Goal: Task Accomplishment & Management: Complete application form

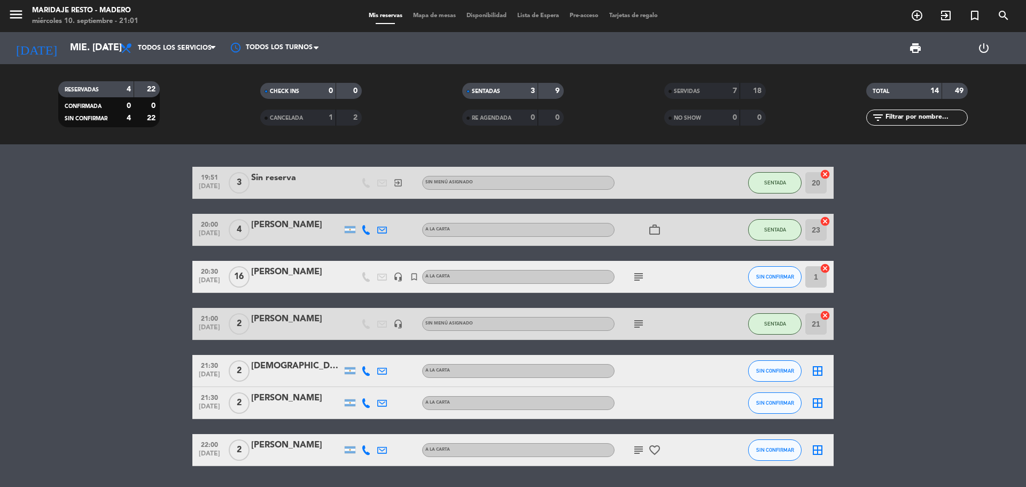
click at [638, 323] on icon "subject" at bounding box center [638, 323] width 13 height 13
click at [101, 46] on icon "arrow_drop_down" at bounding box center [105, 48] width 13 height 13
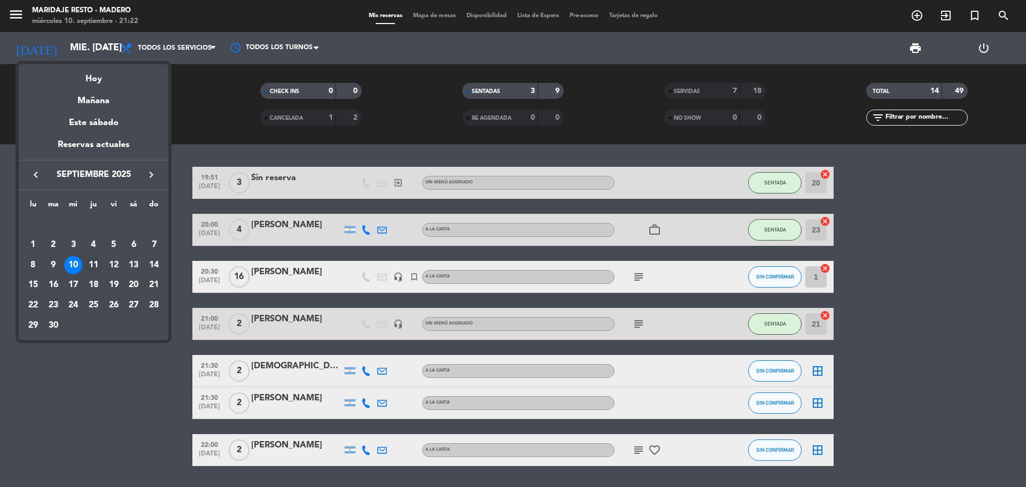
click at [92, 261] on div "11" at bounding box center [93, 265] width 18 height 18
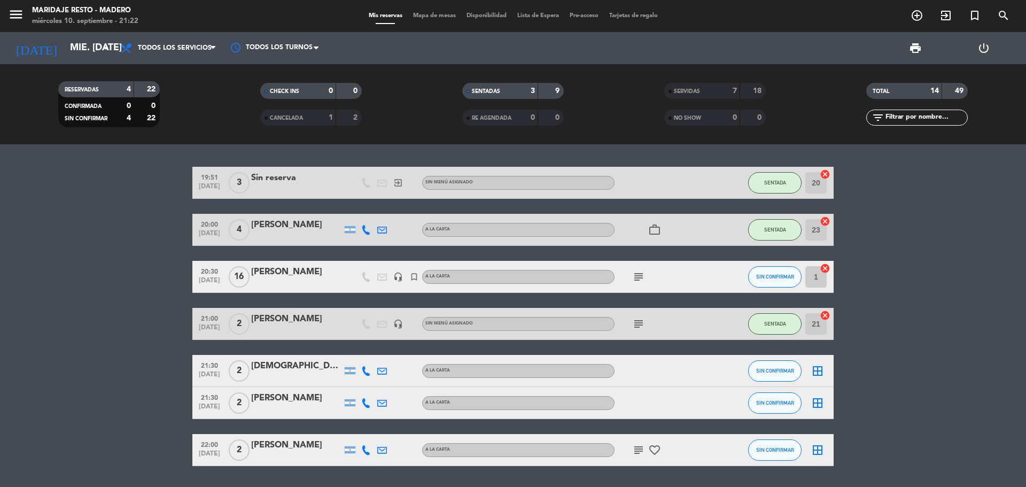
type input "[DEMOGRAPHIC_DATA] [DATE]"
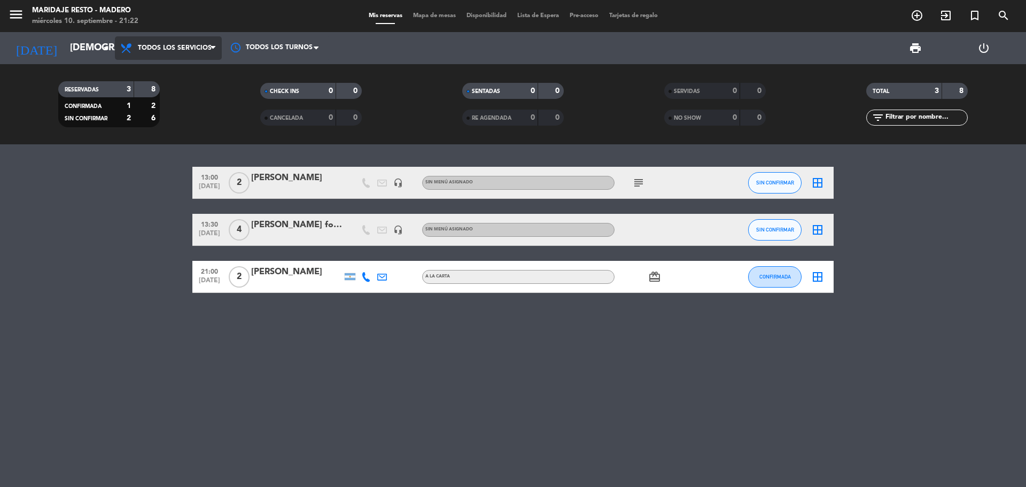
click at [212, 49] on icon at bounding box center [212, 48] width 5 height 9
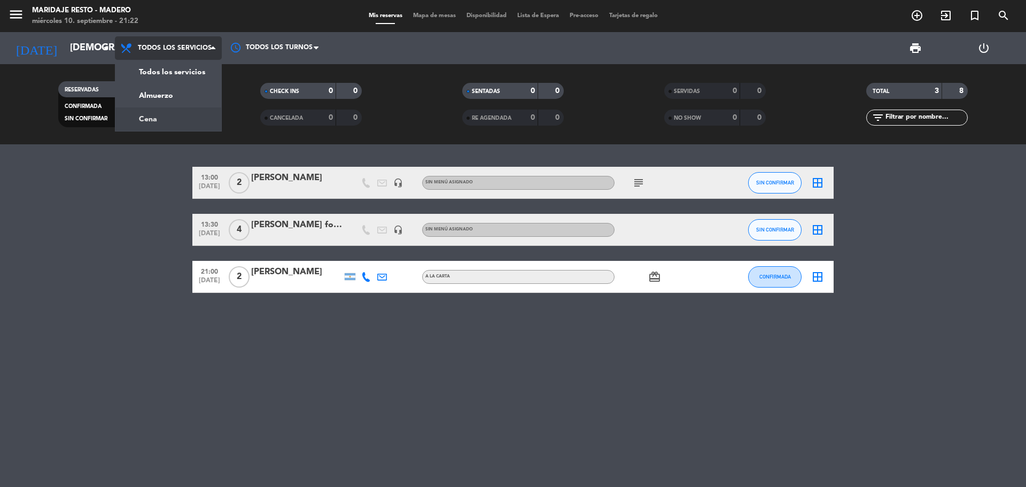
click at [173, 114] on div "menu Maridaje [PERSON_NAME] miércoles 10. septiembre - 21:22 Mis reservas Mapa …" at bounding box center [513, 72] width 1026 height 144
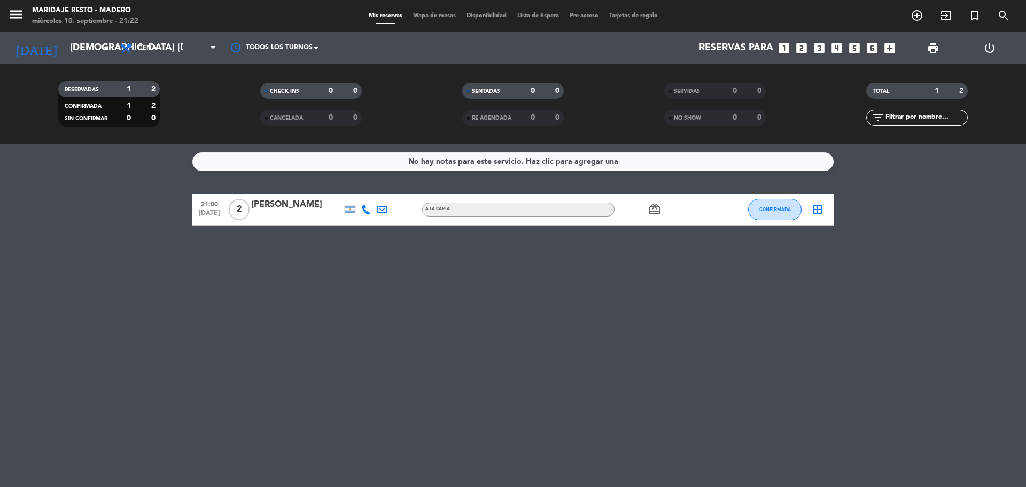
click at [820, 48] on icon "looks_3" at bounding box center [819, 48] width 14 height 14
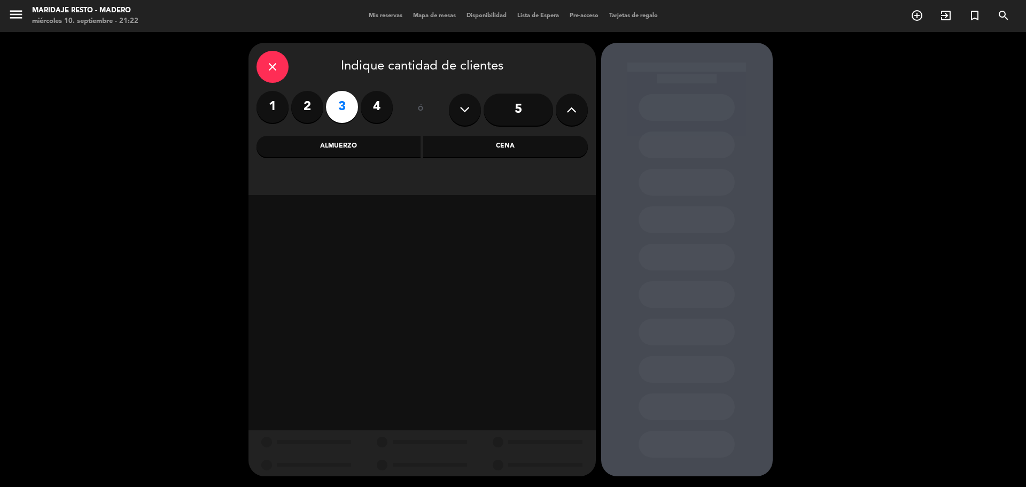
click at [502, 144] on div "Cena" at bounding box center [505, 146] width 165 height 21
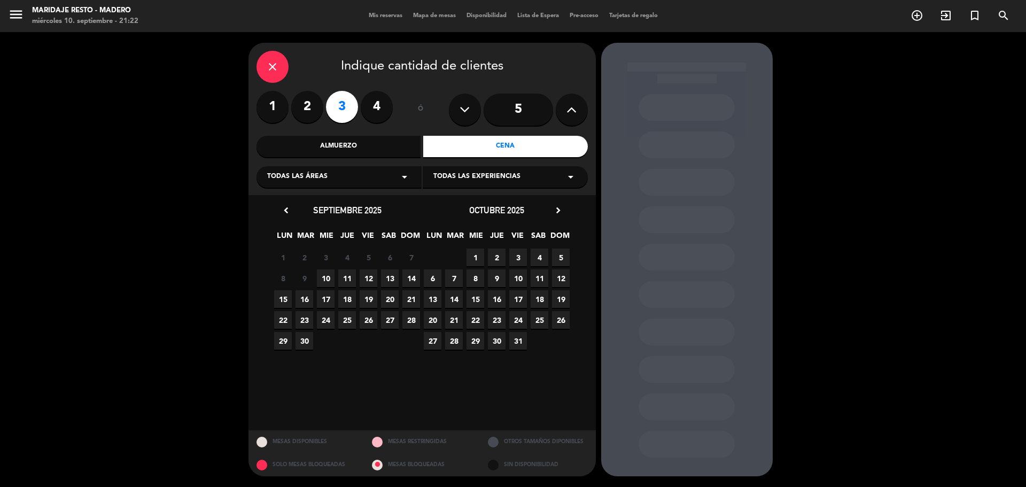
click at [347, 278] on span "11" at bounding box center [347, 278] width 18 height 18
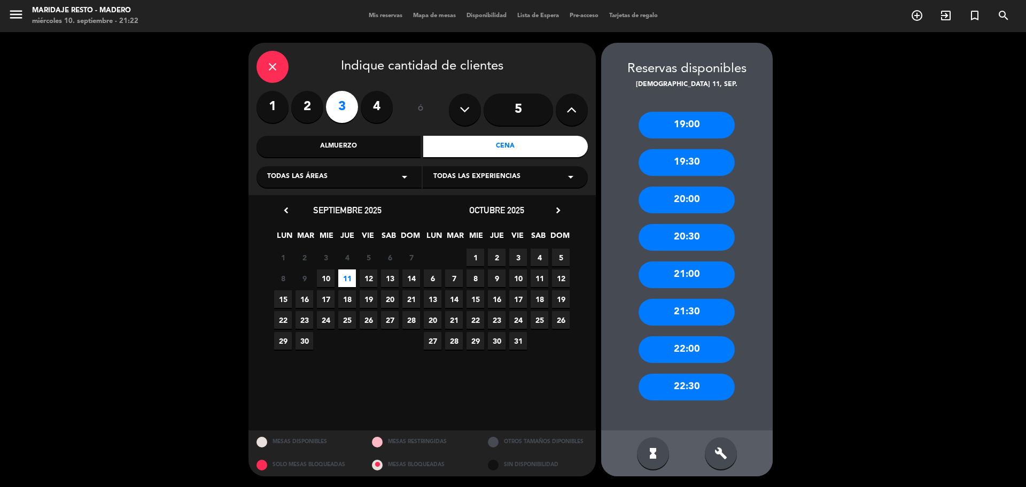
click at [676, 347] on div "22:00" at bounding box center [686, 349] width 96 height 27
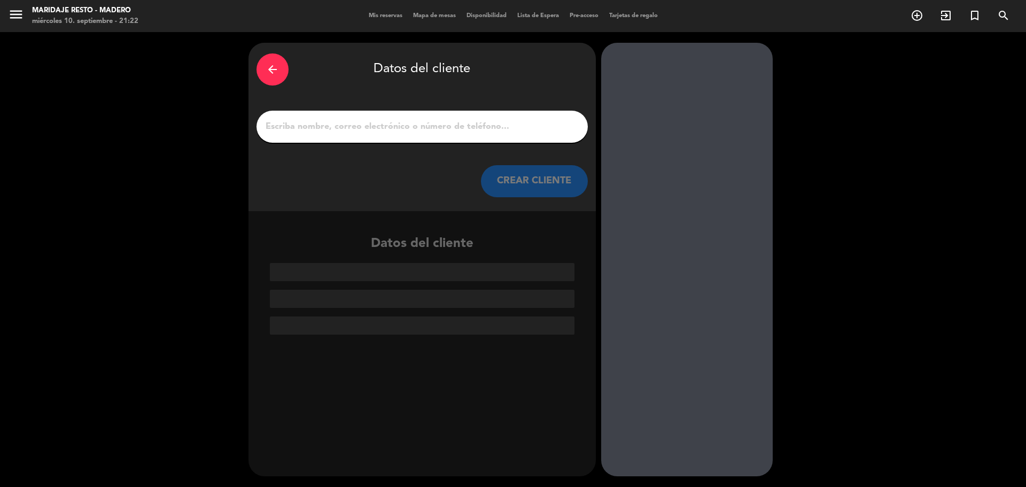
click at [453, 123] on input "1" at bounding box center [421, 126] width 315 height 15
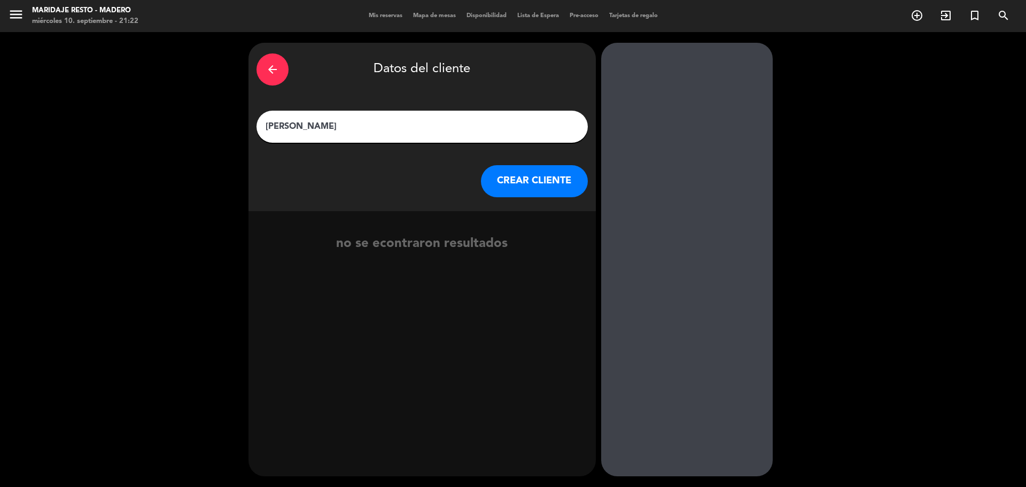
type input "[PERSON_NAME]"
click at [512, 186] on button "CREAR CLIENTE" at bounding box center [534, 181] width 107 height 32
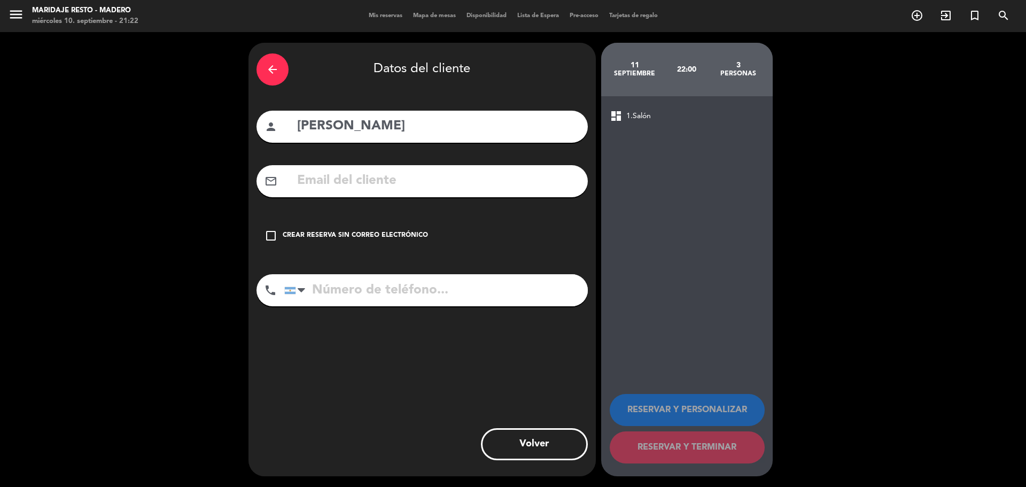
click at [275, 234] on icon "check_box_outline_blank" at bounding box center [270, 235] width 13 height 13
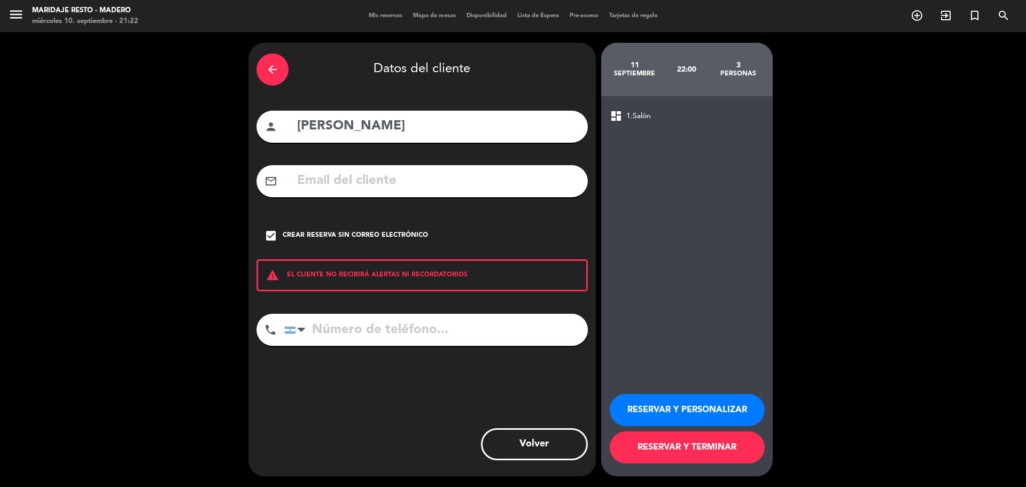
click at [668, 414] on button "RESERVAR Y PERSONALIZAR" at bounding box center [686, 410] width 155 height 32
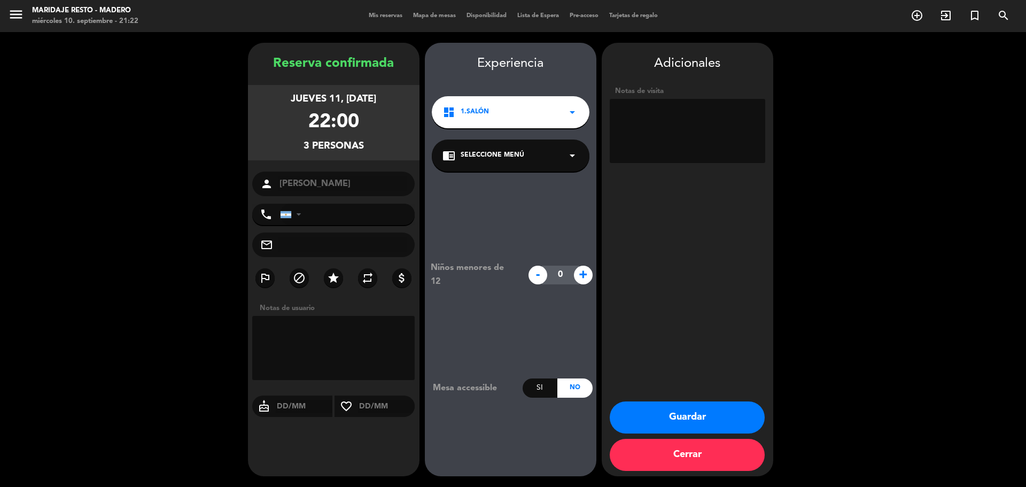
click at [677, 127] on textarea at bounding box center [686, 131] width 155 height 64
type textarea "menu influencer"
click at [688, 414] on button "Guardar" at bounding box center [686, 417] width 155 height 32
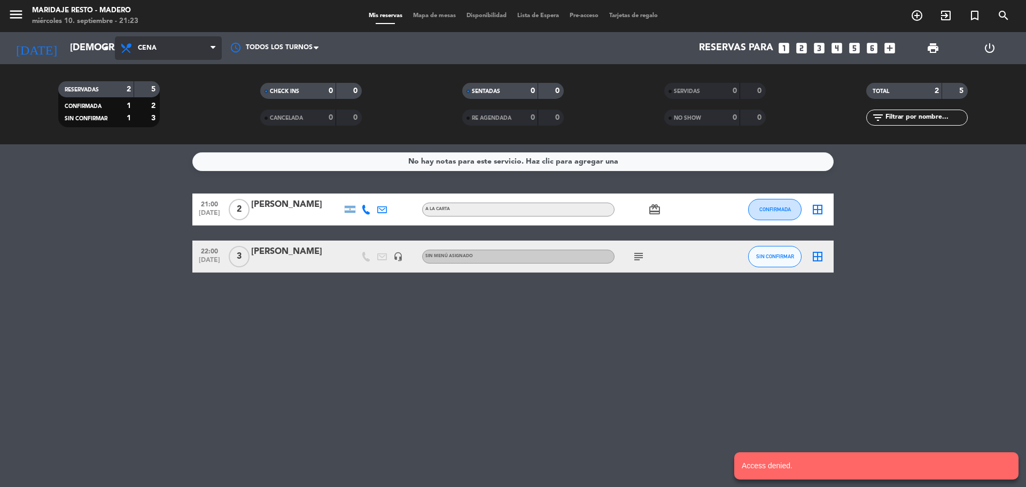
click at [163, 51] on span "Cena" at bounding box center [168, 48] width 107 height 24
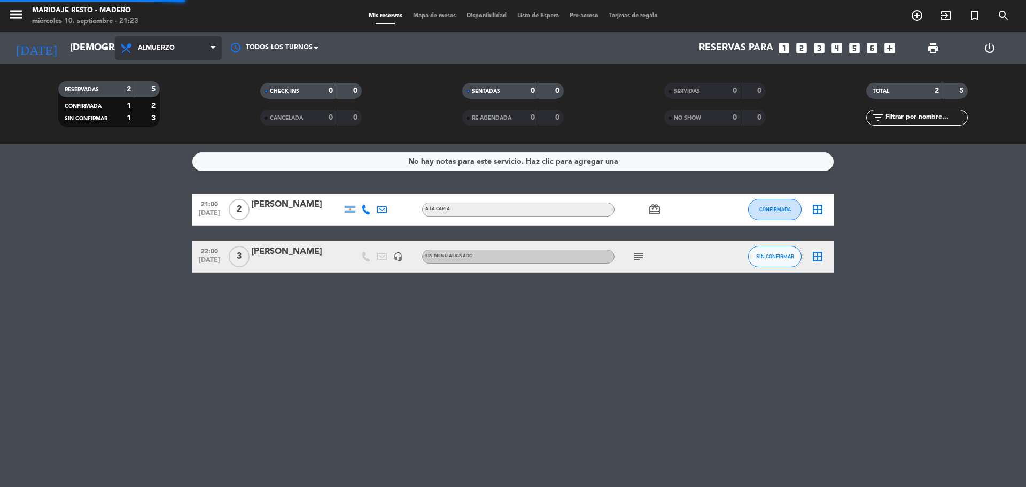
click at [164, 93] on div "menu Maridaje [PERSON_NAME] miércoles 10. septiembre - 21:23 Mis reservas Mapa …" at bounding box center [513, 72] width 1026 height 144
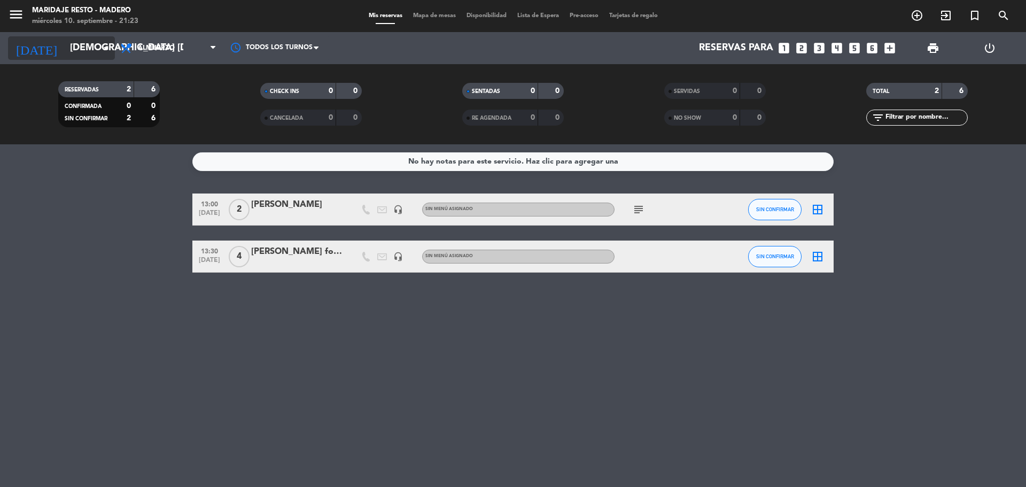
click at [94, 45] on input "[DEMOGRAPHIC_DATA] [DATE]" at bounding box center [127, 47] width 124 height 21
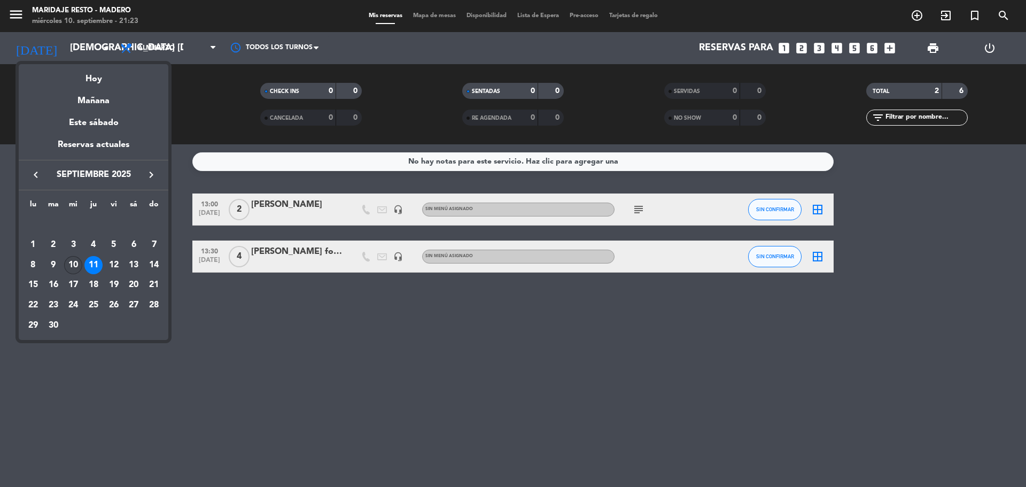
click at [76, 264] on div "10" at bounding box center [73, 265] width 18 height 18
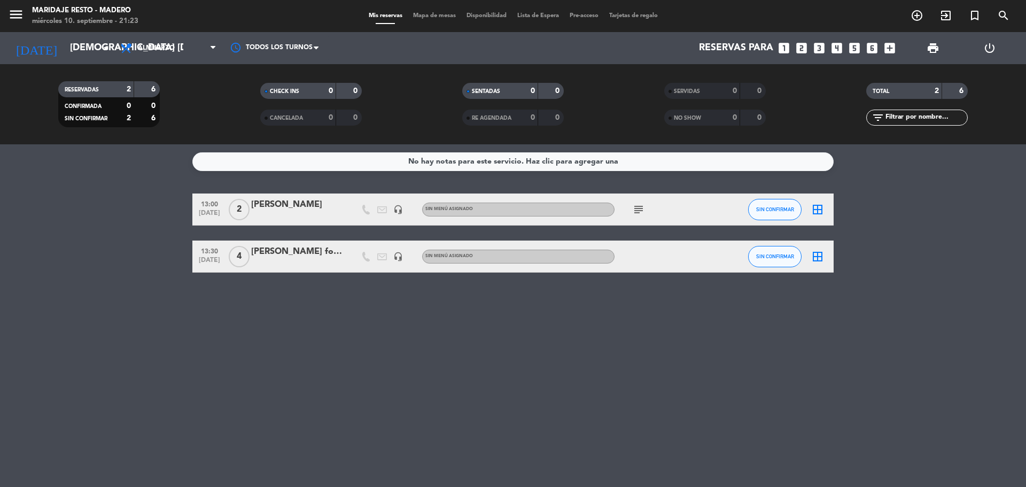
type input "mié. [DATE]"
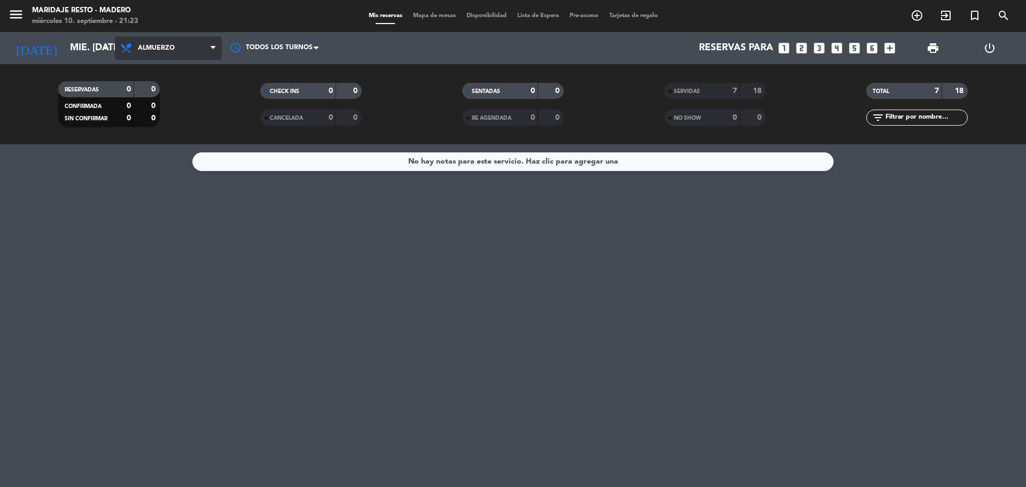
click at [183, 56] on span "Almuerzo" at bounding box center [168, 48] width 107 height 24
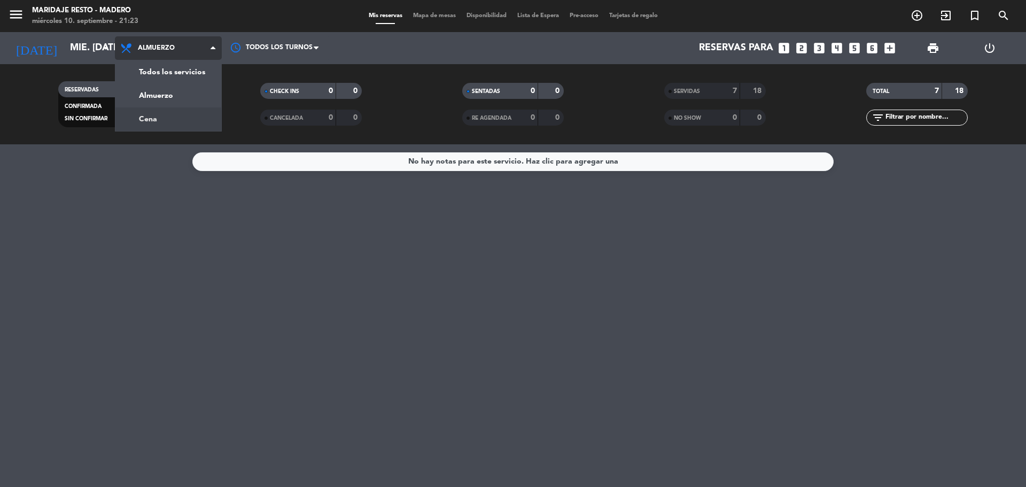
click at [173, 118] on div "menu Maridaje [PERSON_NAME] miércoles 10. septiembre - 21:23 Mis reservas Mapa …" at bounding box center [513, 72] width 1026 height 144
